Goal: Find specific page/section: Find specific page/section

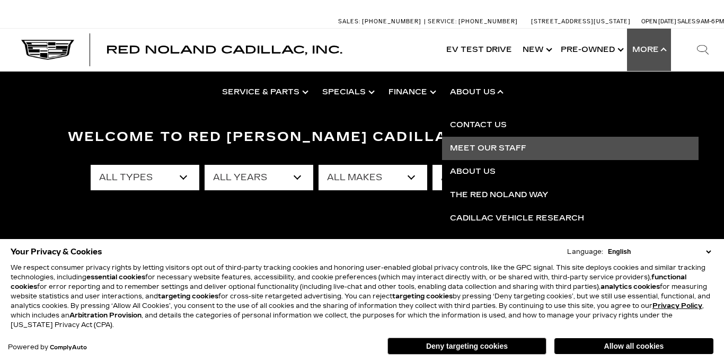
click at [493, 148] on link "Meet Our Staff" at bounding box center [570, 148] width 256 height 23
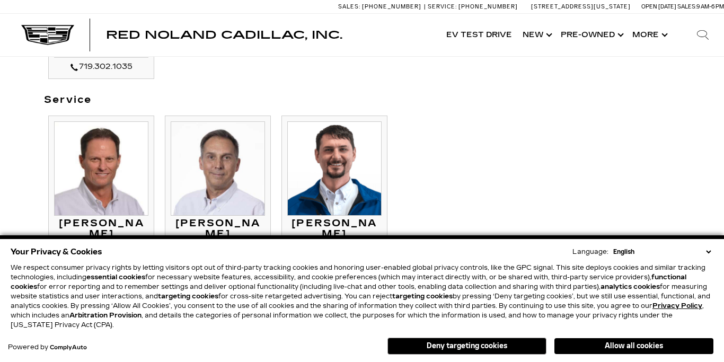
scroll to position [909, 0]
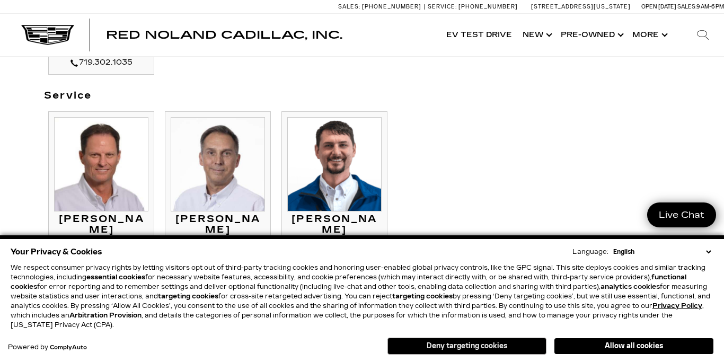
click at [419, 349] on button "Deny targeting cookies" at bounding box center [466, 346] width 159 height 17
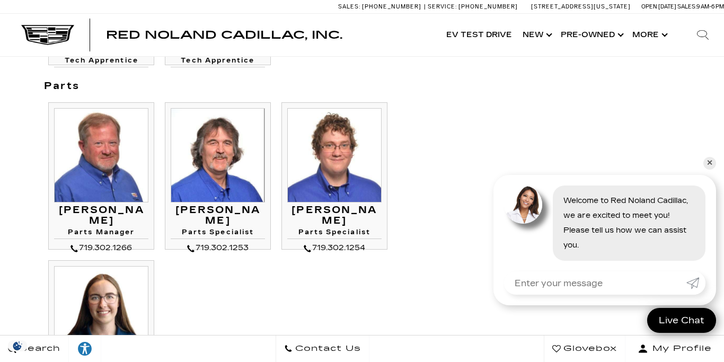
scroll to position [1712, 0]
